Goal: Task Accomplishment & Management: Manage account settings

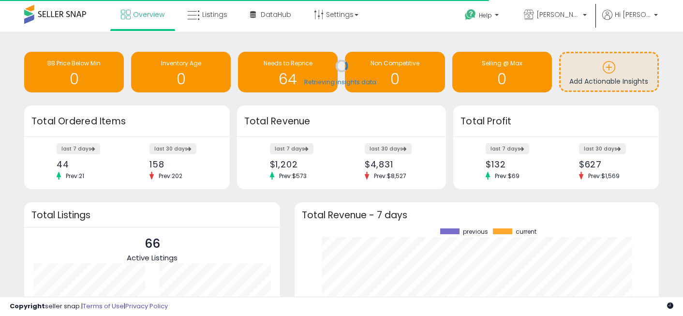
scroll to position [135, 345]
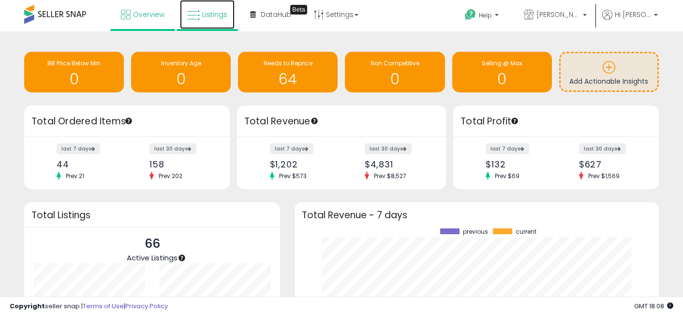
click at [205, 20] on link "Listings" at bounding box center [207, 14] width 55 height 29
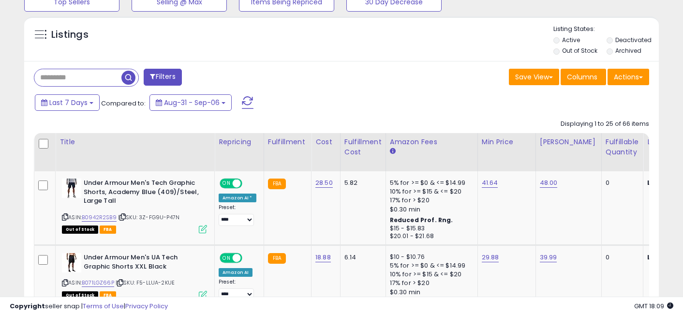
scroll to position [339, 0]
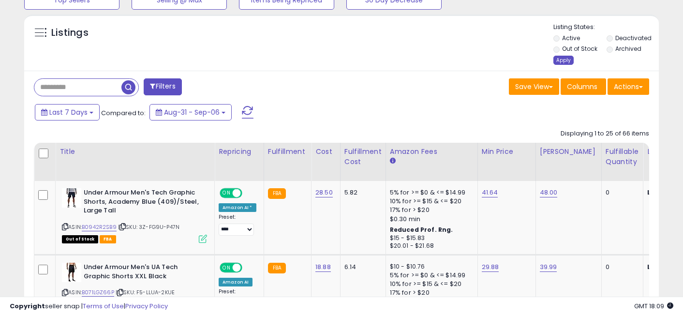
click at [560, 60] on div "Apply" at bounding box center [564, 60] width 20 height 9
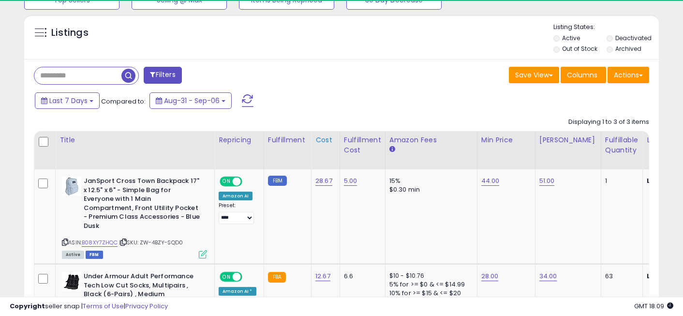
scroll to position [198, 367]
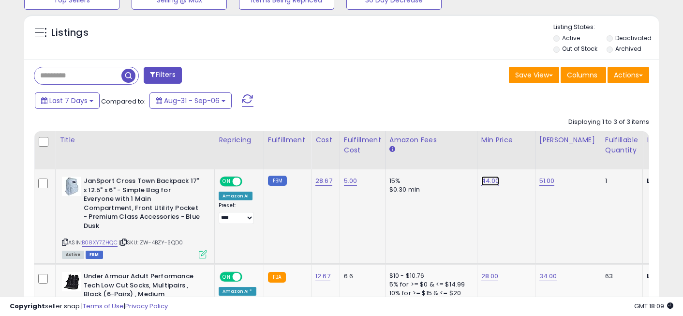
click at [484, 180] on link "44.00" at bounding box center [490, 181] width 18 height 10
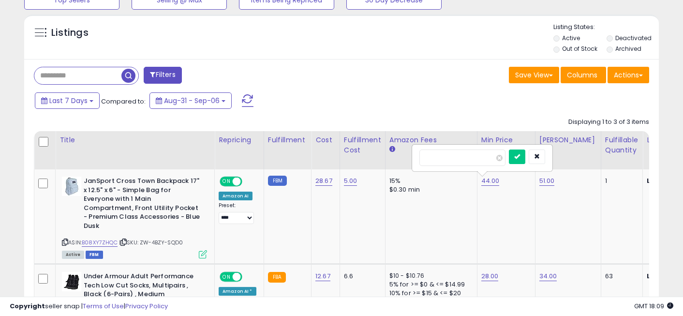
drag, startPoint x: 445, startPoint y: 161, endPoint x: 393, endPoint y: 157, distance: 51.4
type input "**"
click at [520, 155] on icon "submit" at bounding box center [517, 156] width 6 height 6
